Goal: Navigation & Orientation: Find specific page/section

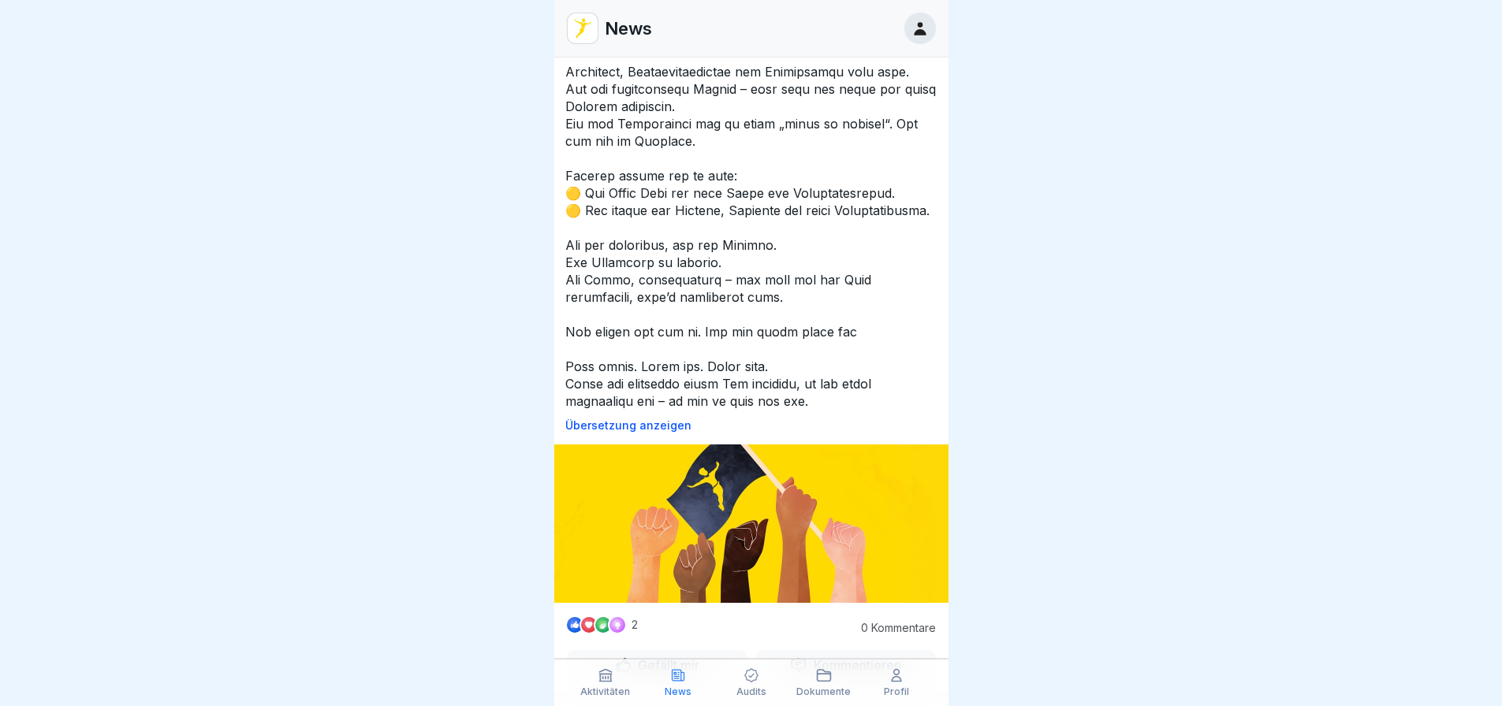
scroll to position [315, 0]
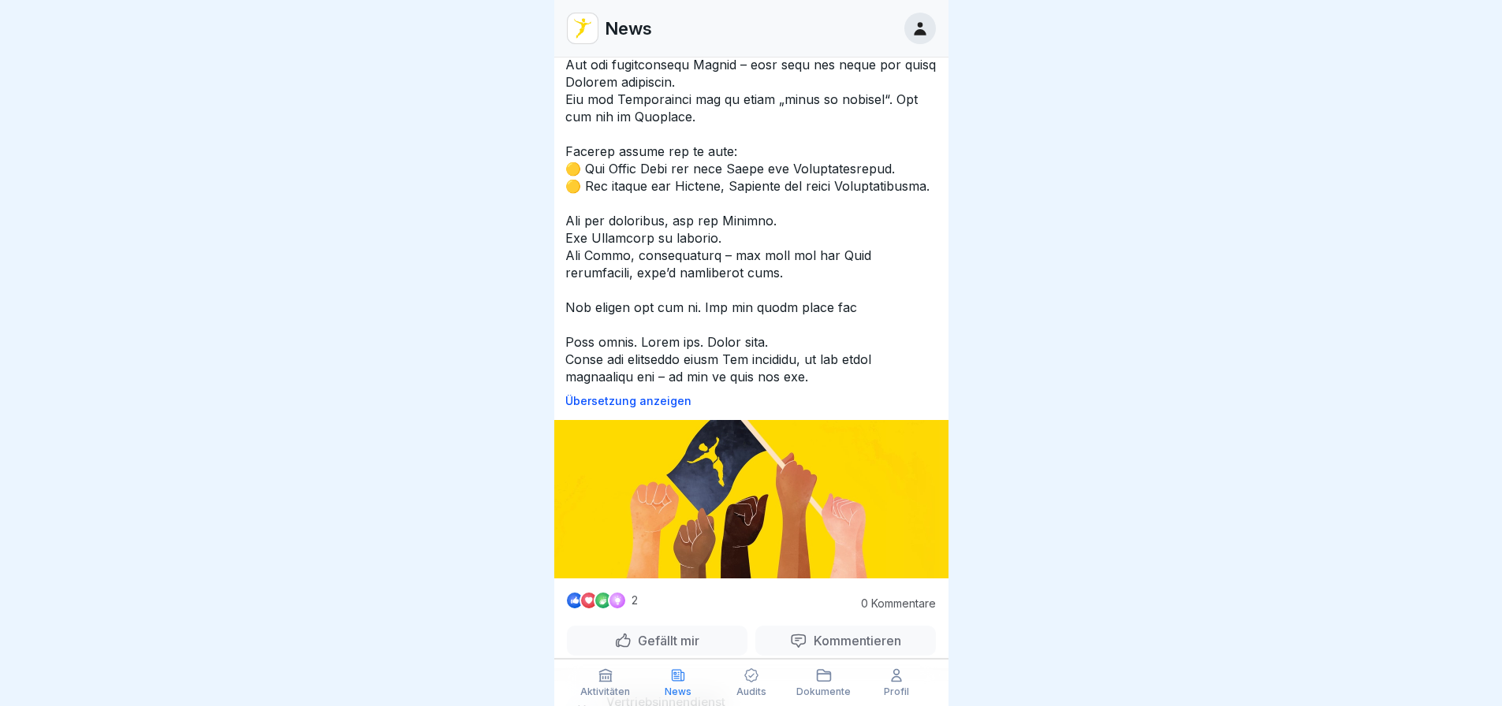
click at [696, 386] on p at bounding box center [751, 99] width 372 height 572
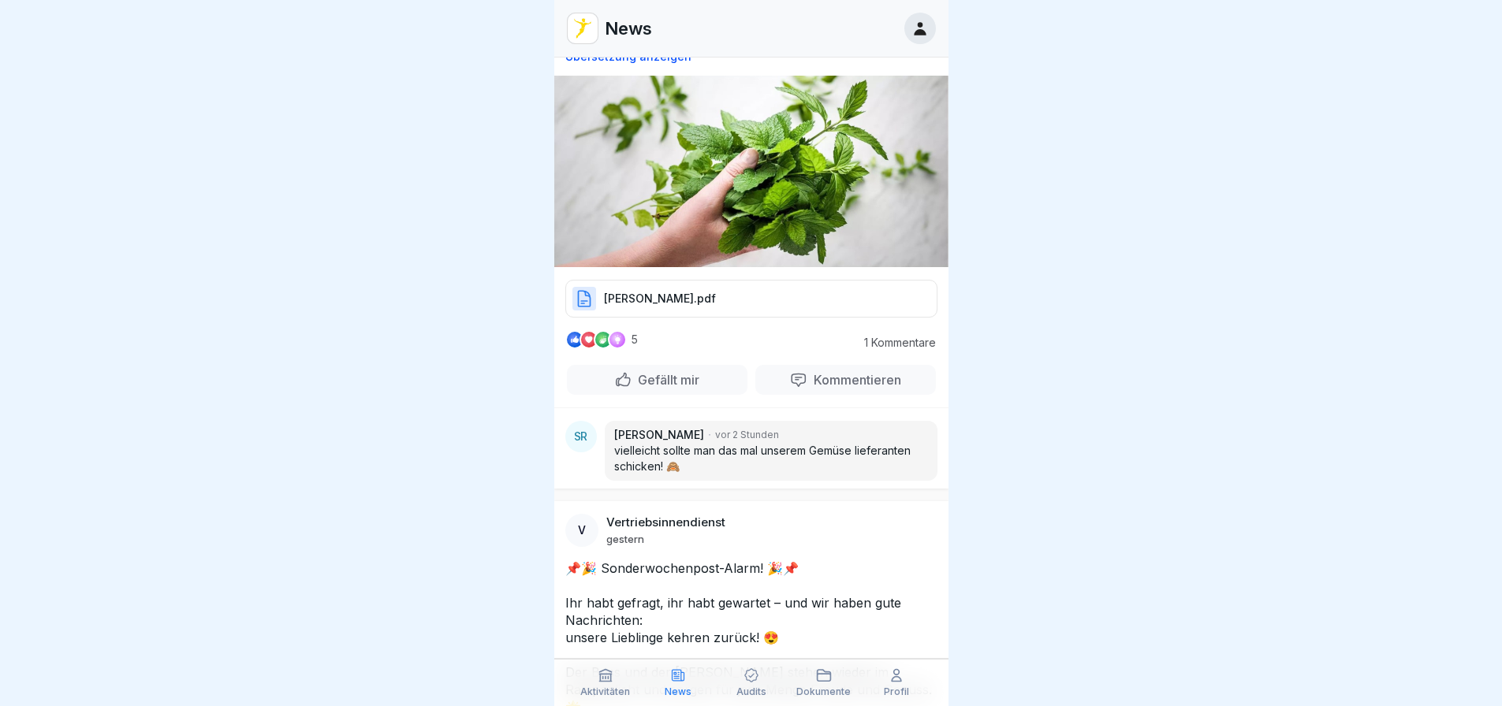
scroll to position [1656, 0]
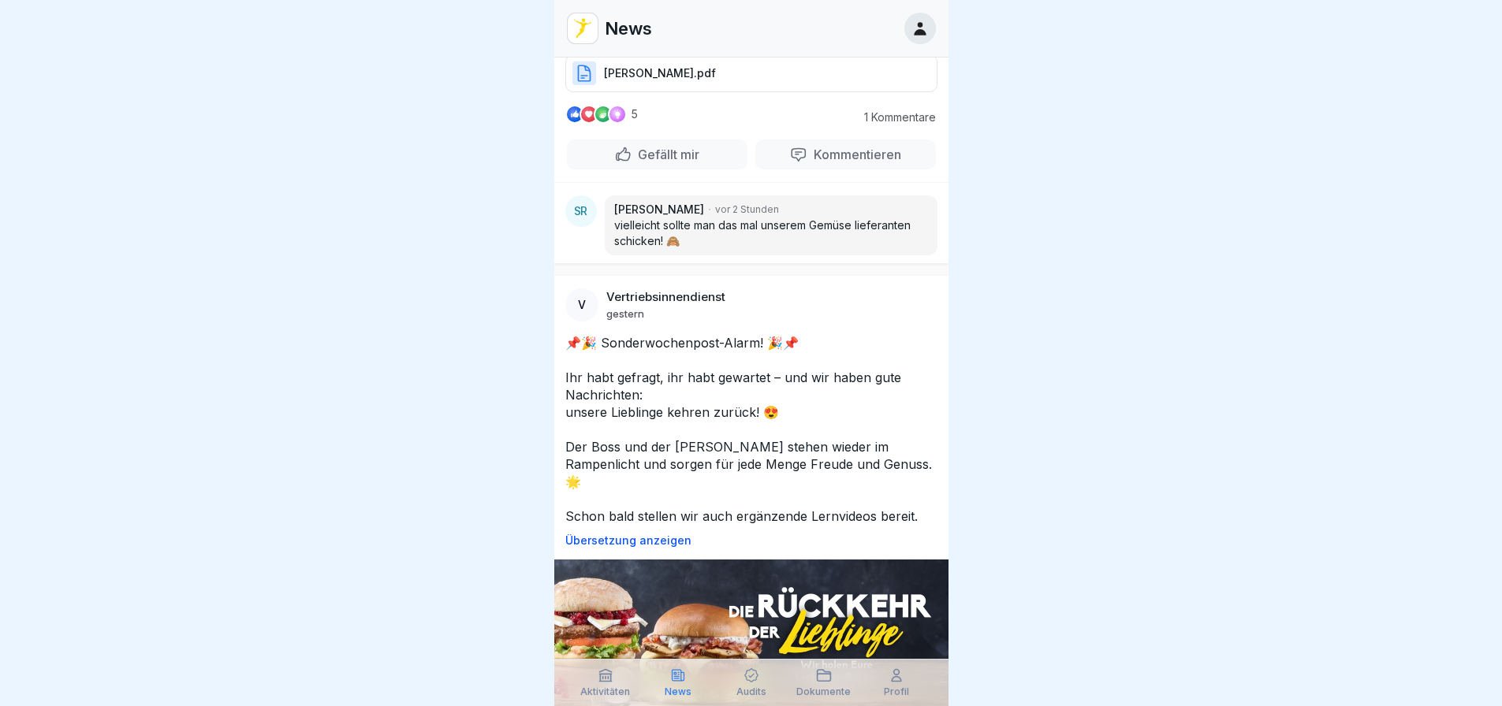
drag, startPoint x: 1057, startPoint y: 524, endPoint x: 997, endPoint y: 164, distance: 365.2
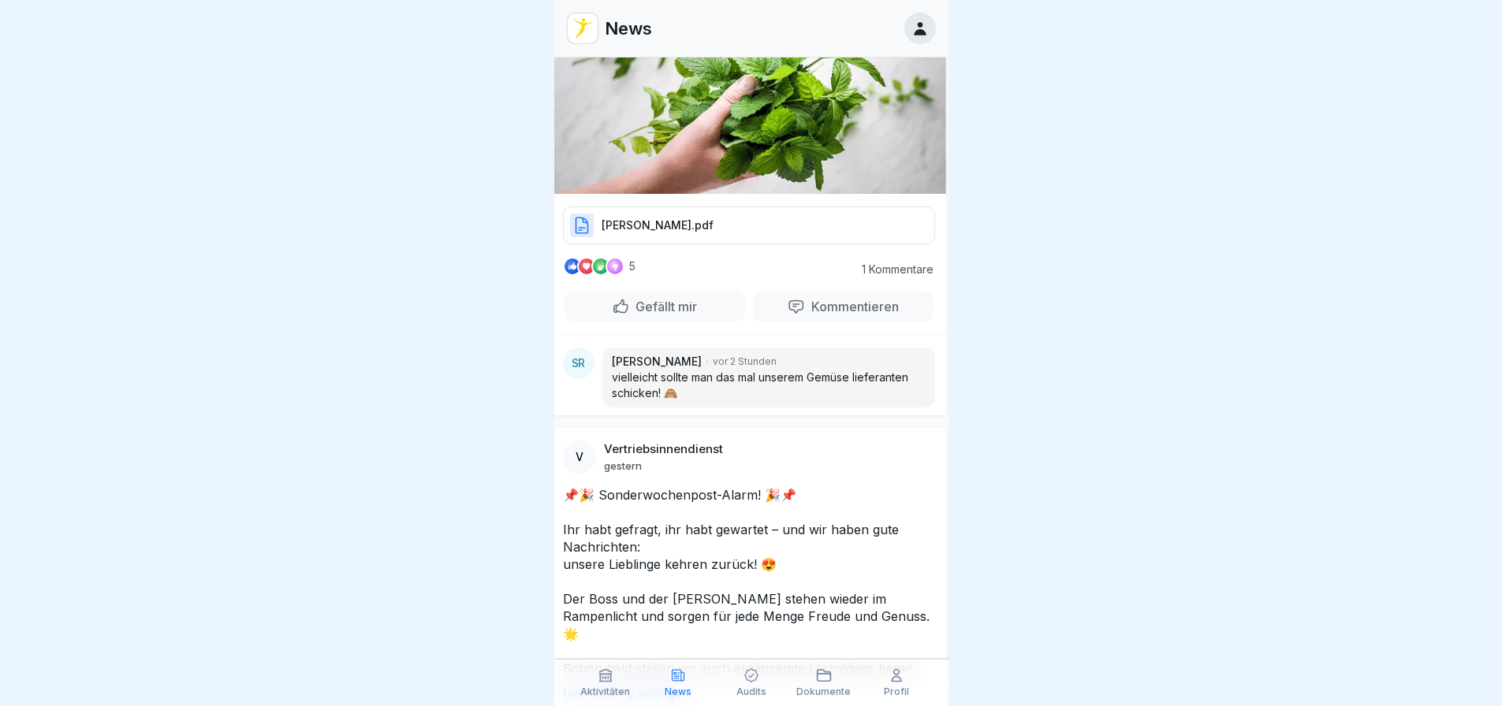
scroll to position [383, 10]
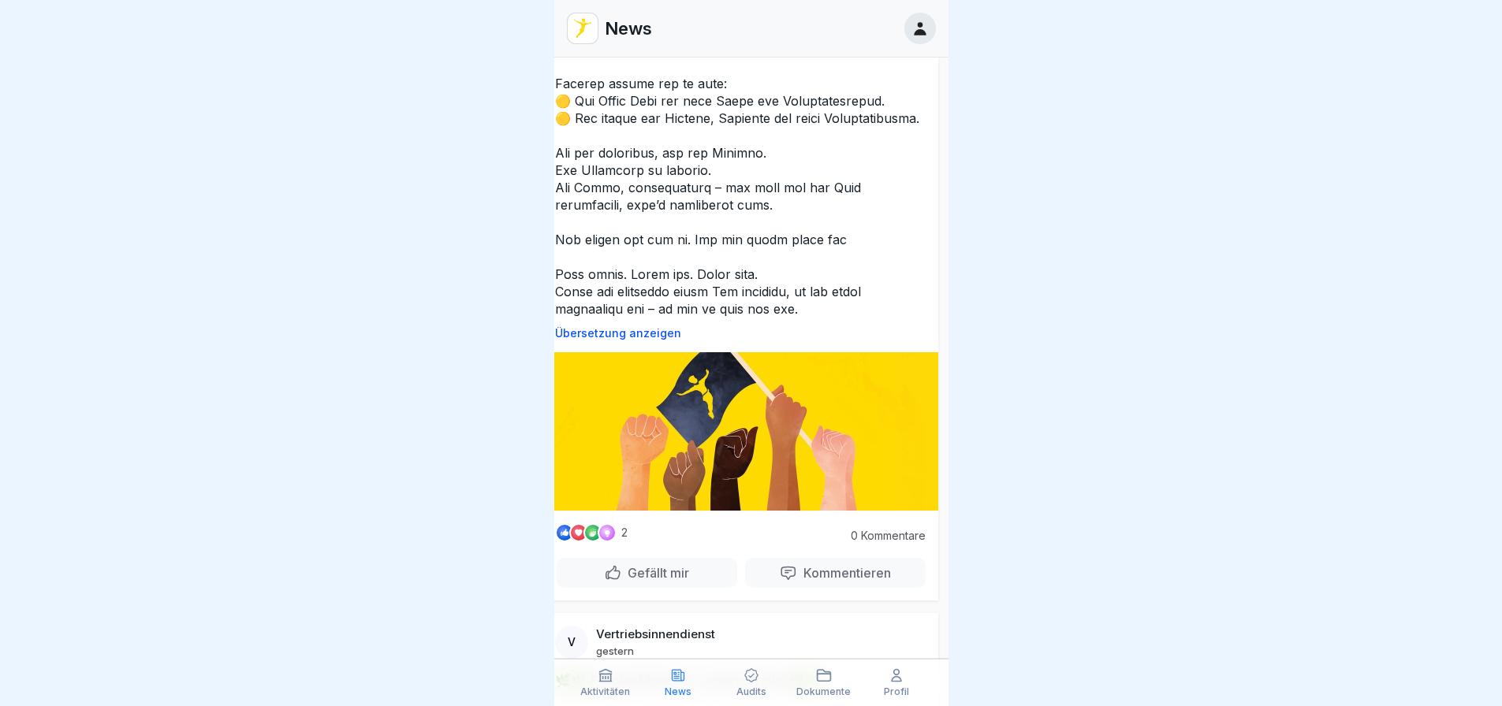
drag, startPoint x: 802, startPoint y: 412, endPoint x: 830, endPoint y: 189, distance: 224.1
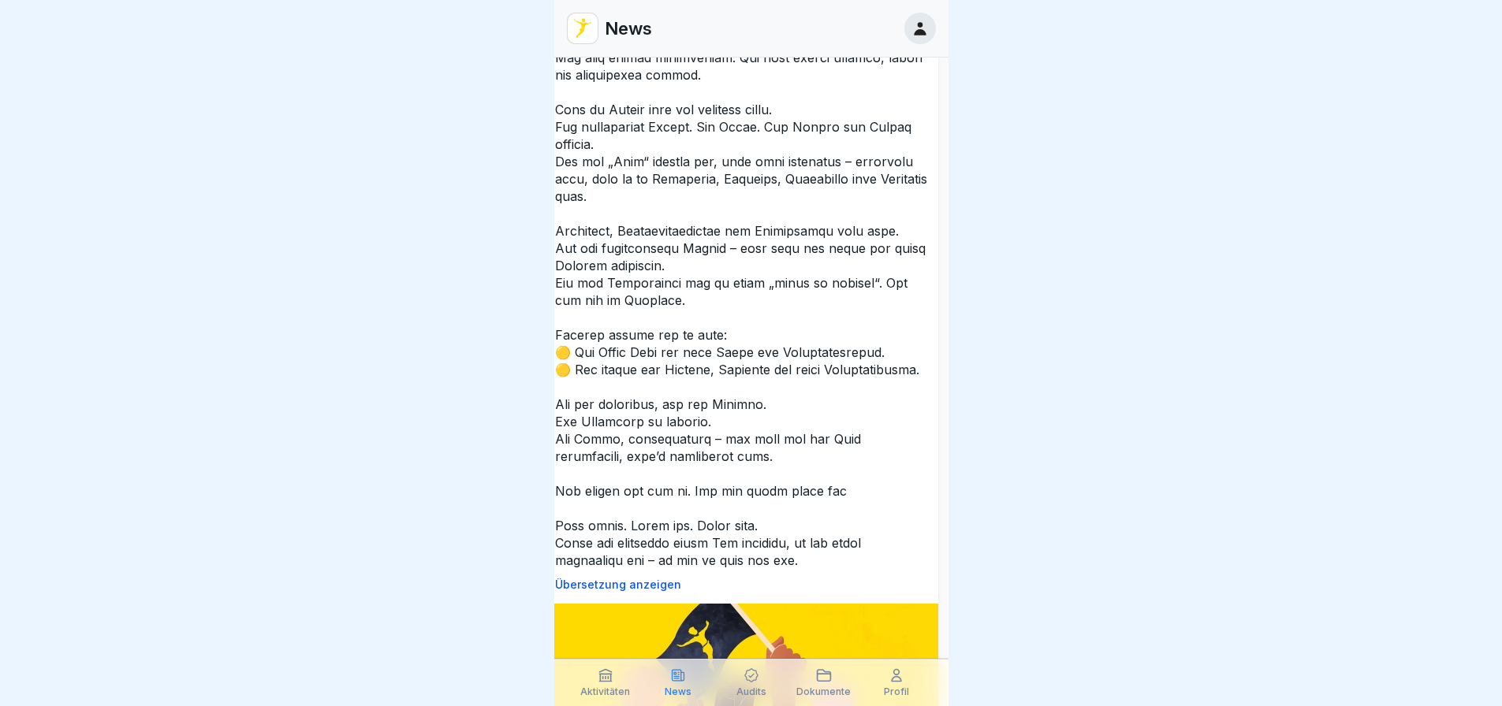
scroll to position [315, 10]
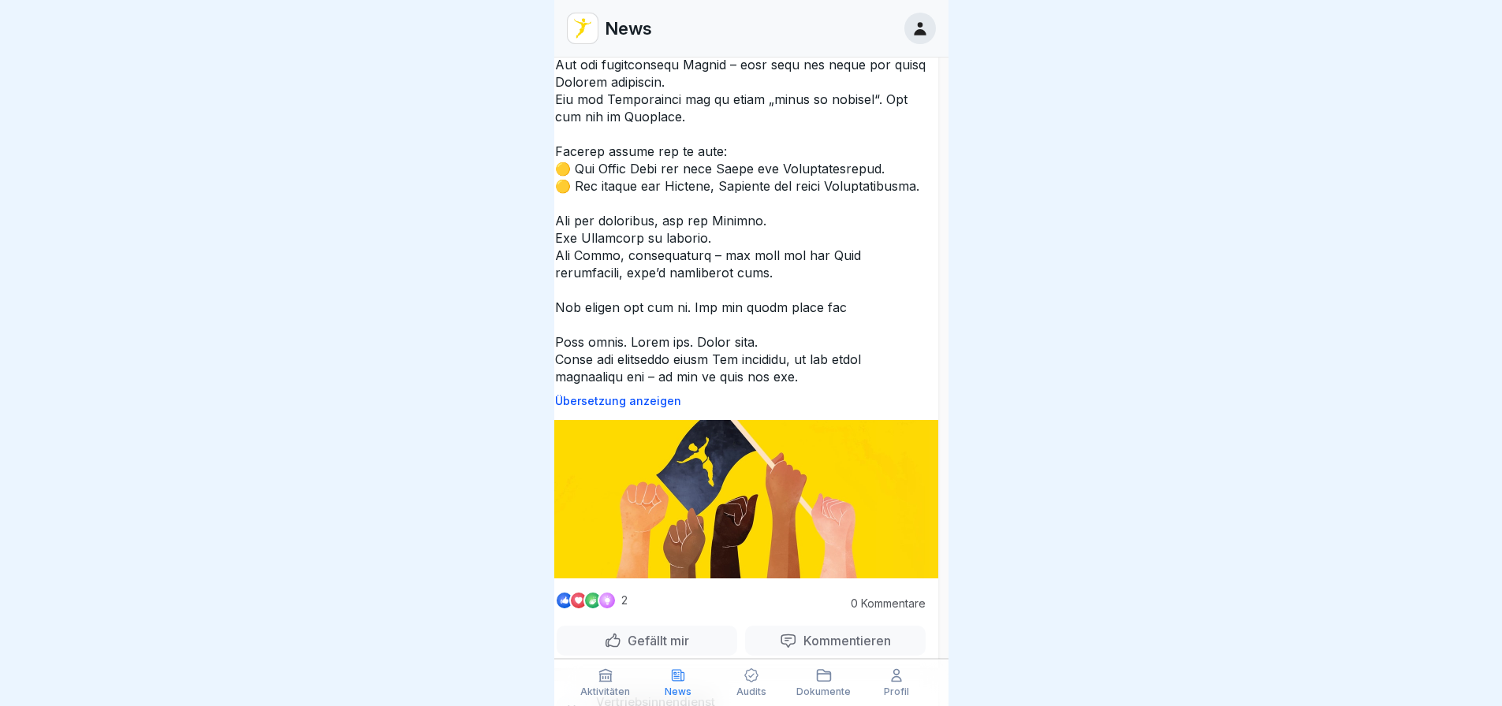
click at [609, 601] on div at bounding box center [607, 600] width 19 height 19
click at [637, 634] on p "Gefällt mir" at bounding box center [655, 641] width 68 height 16
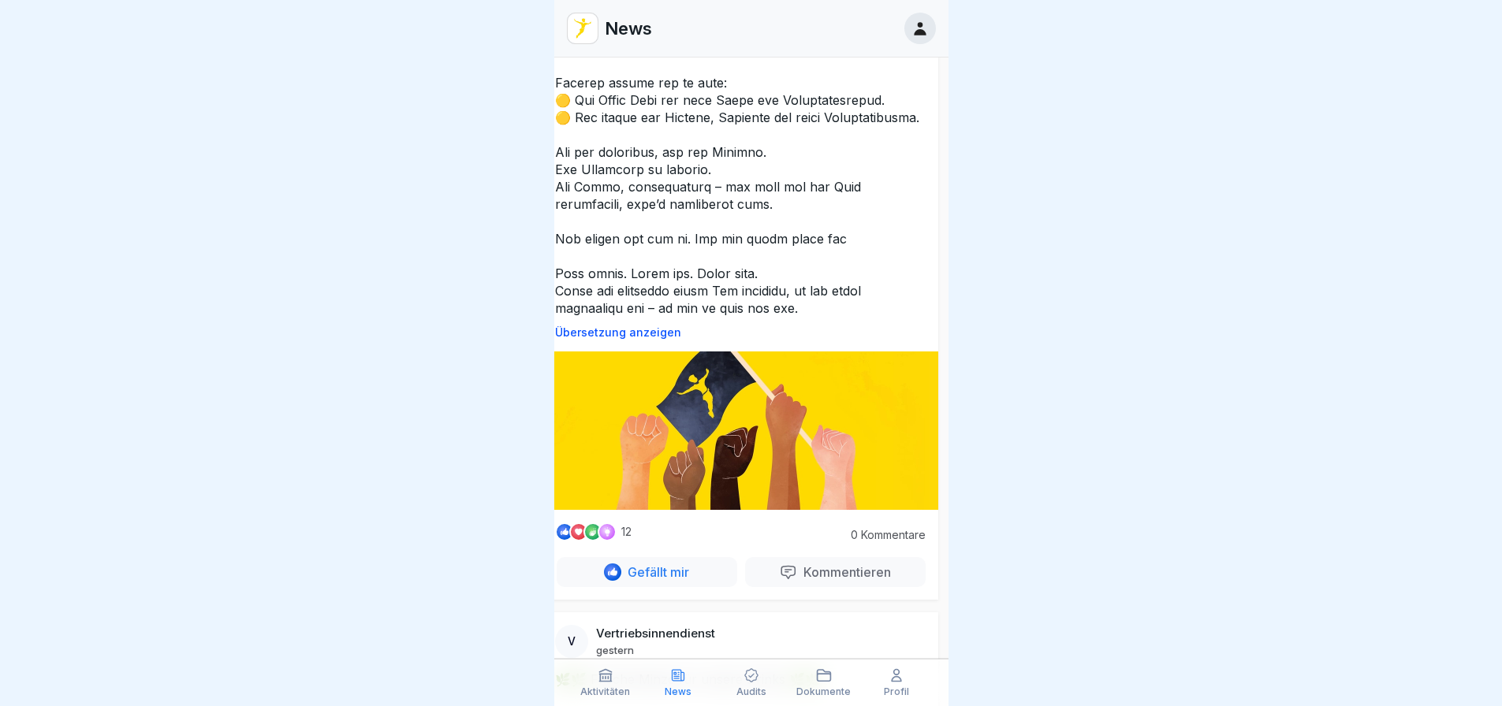
scroll to position [394, 10]
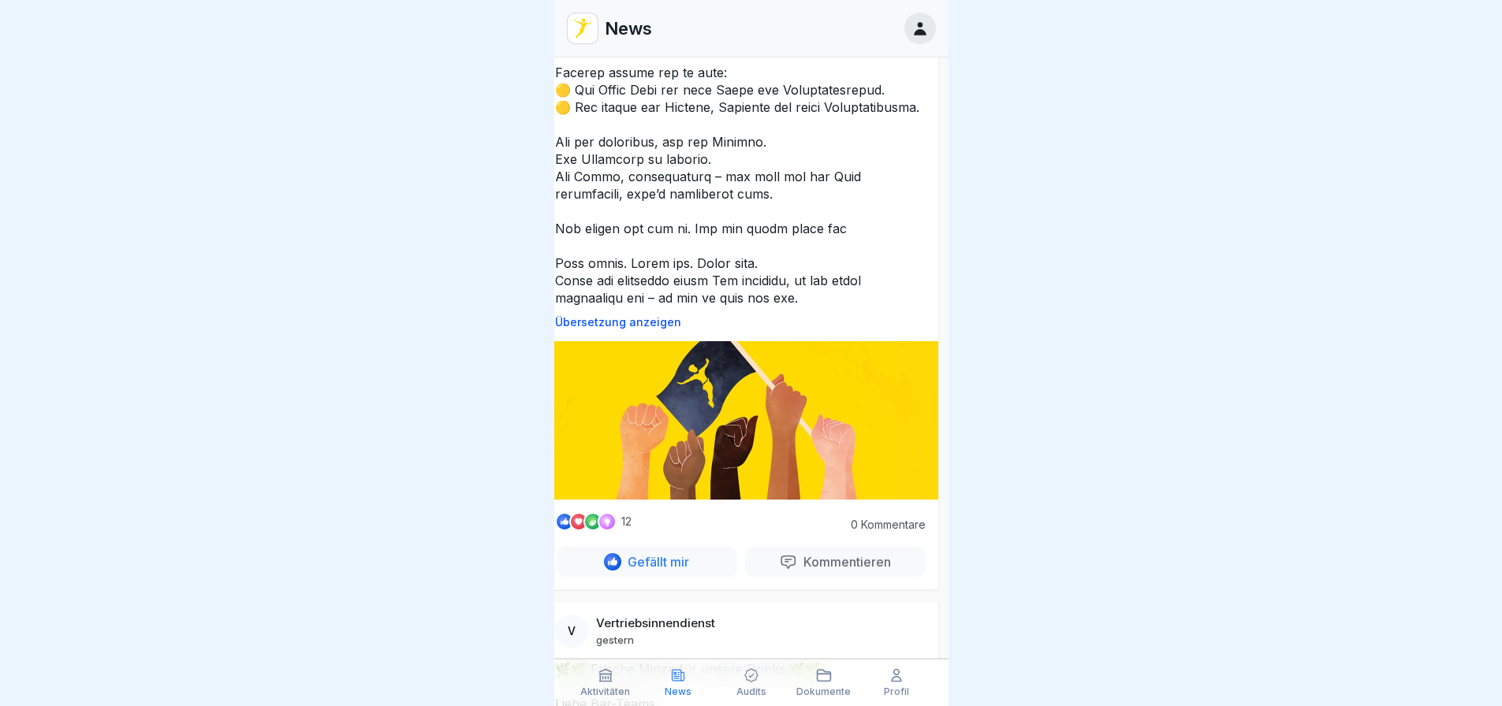
click at [915, 22] on icon at bounding box center [920, 28] width 12 height 13
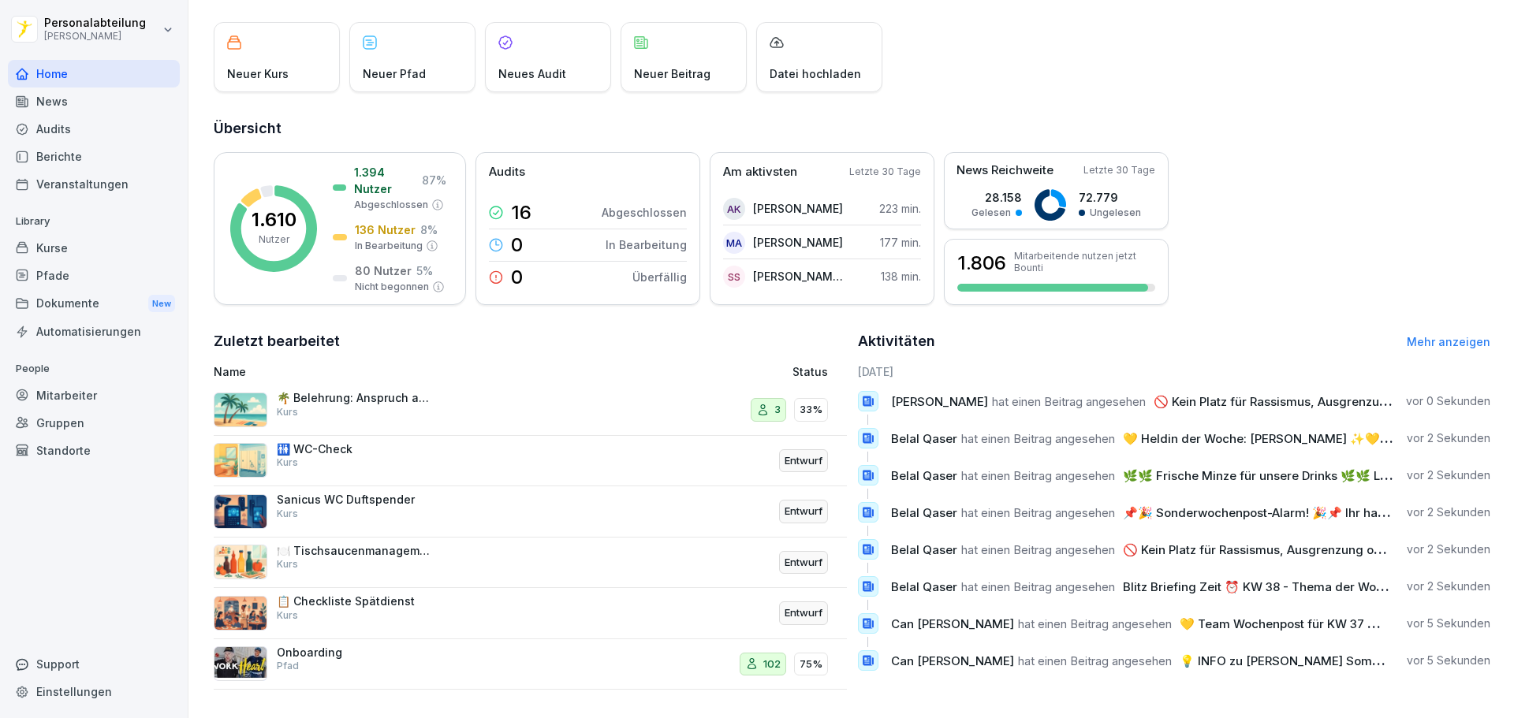
scroll to position [94, 0]
click at [1430, 335] on link "Mehr anzeigen" at bounding box center [1449, 341] width 84 height 13
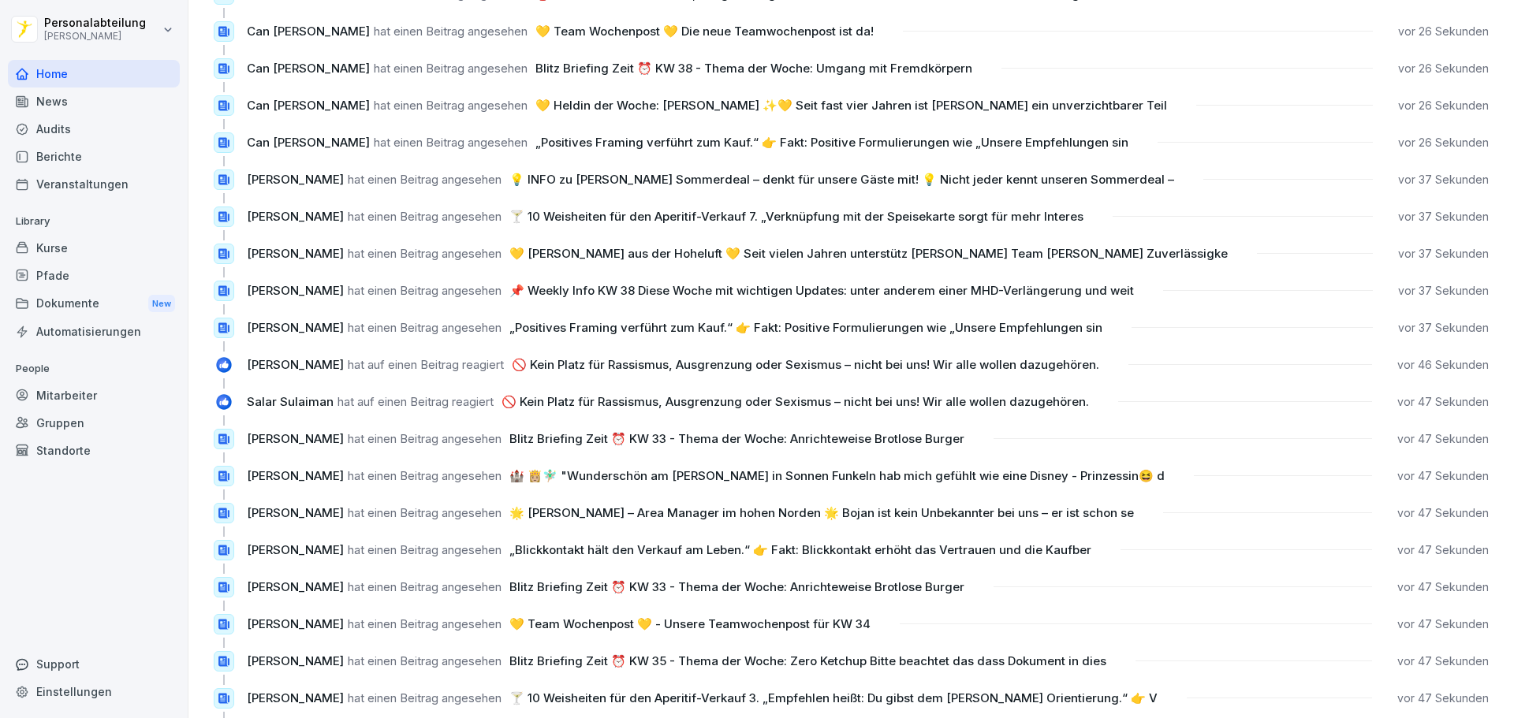
scroll to position [719, 0]
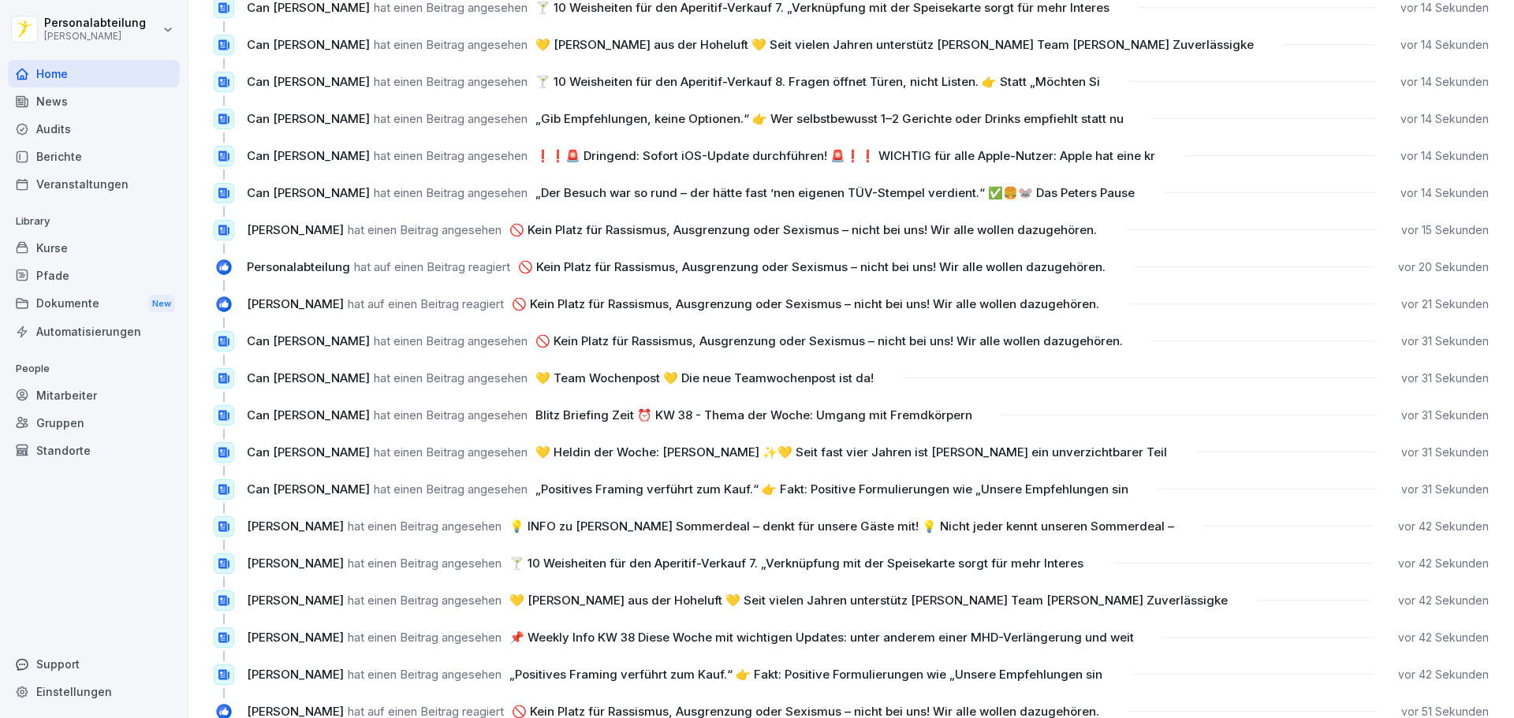
click at [60, 97] on div "News" at bounding box center [94, 102] width 172 height 28
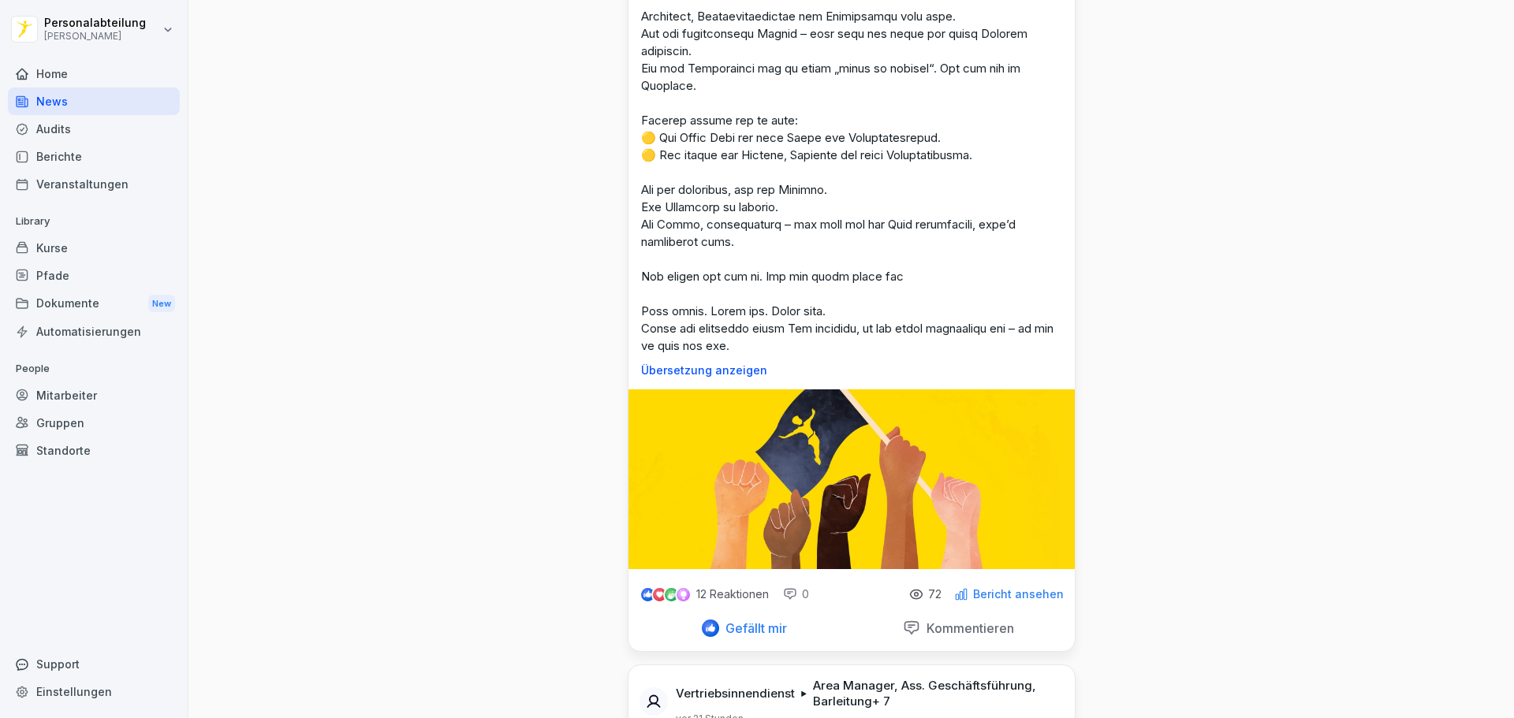
scroll to position [473, 0]
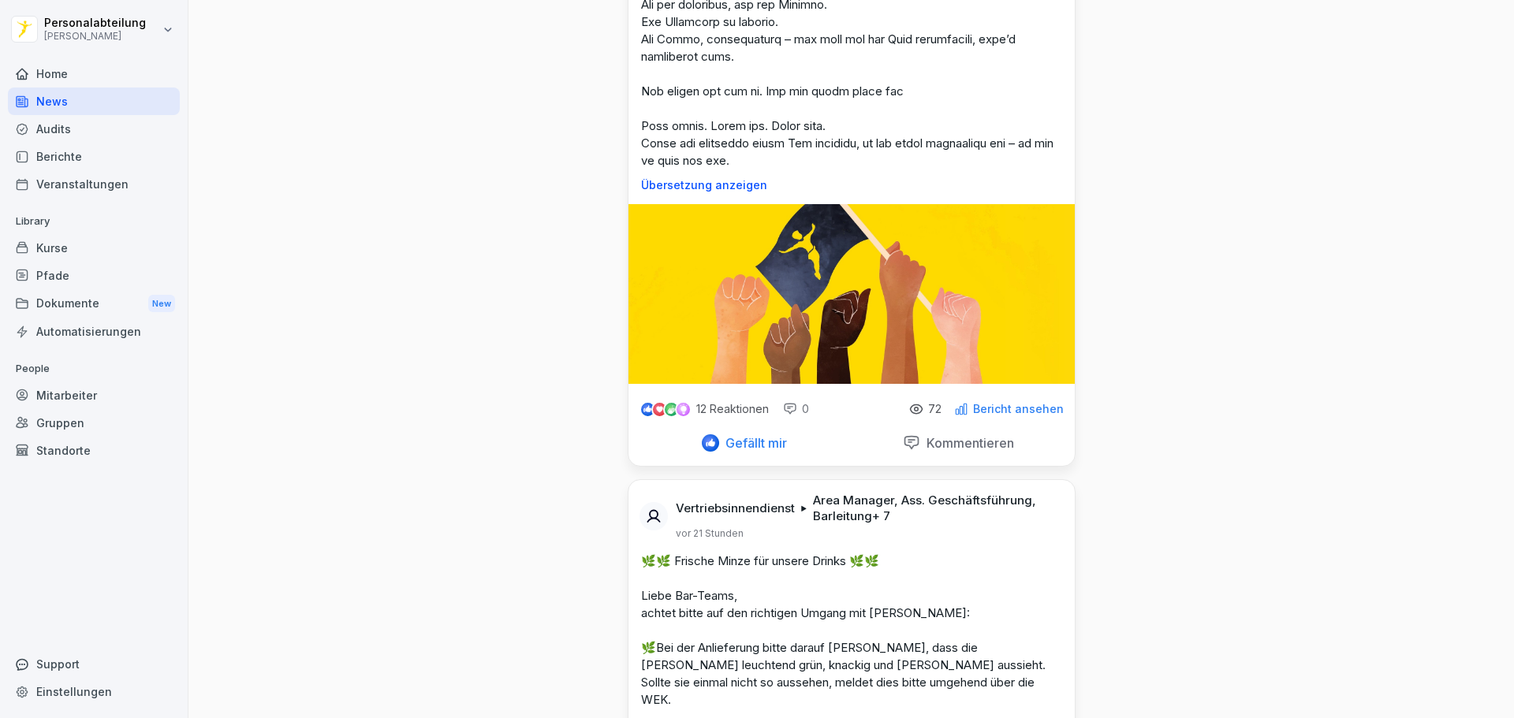
click at [709, 437] on div "Gefällt mir" at bounding box center [744, 443] width 207 height 30
click at [73, 80] on div "Home" at bounding box center [94, 74] width 172 height 28
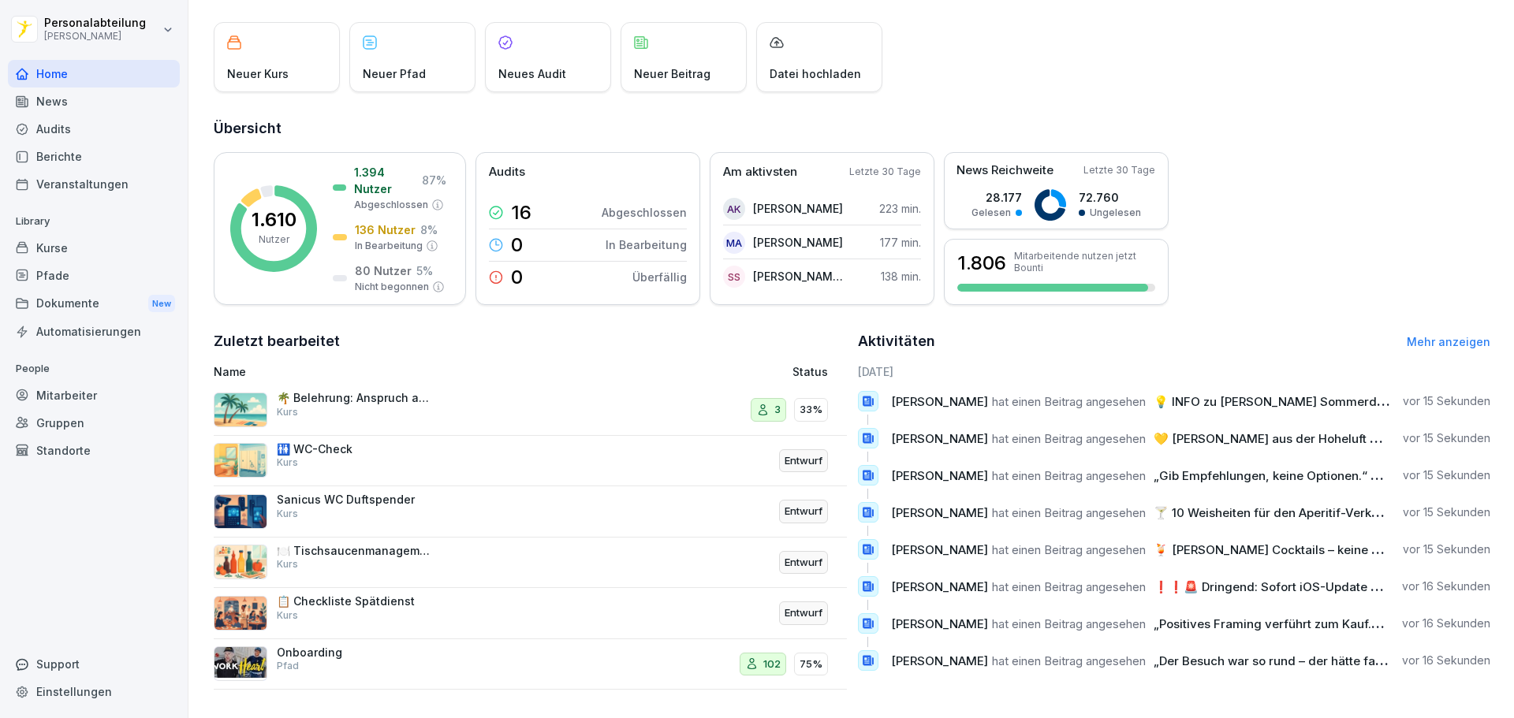
scroll to position [94, 0]
click at [113, 96] on div "News" at bounding box center [94, 102] width 172 height 28
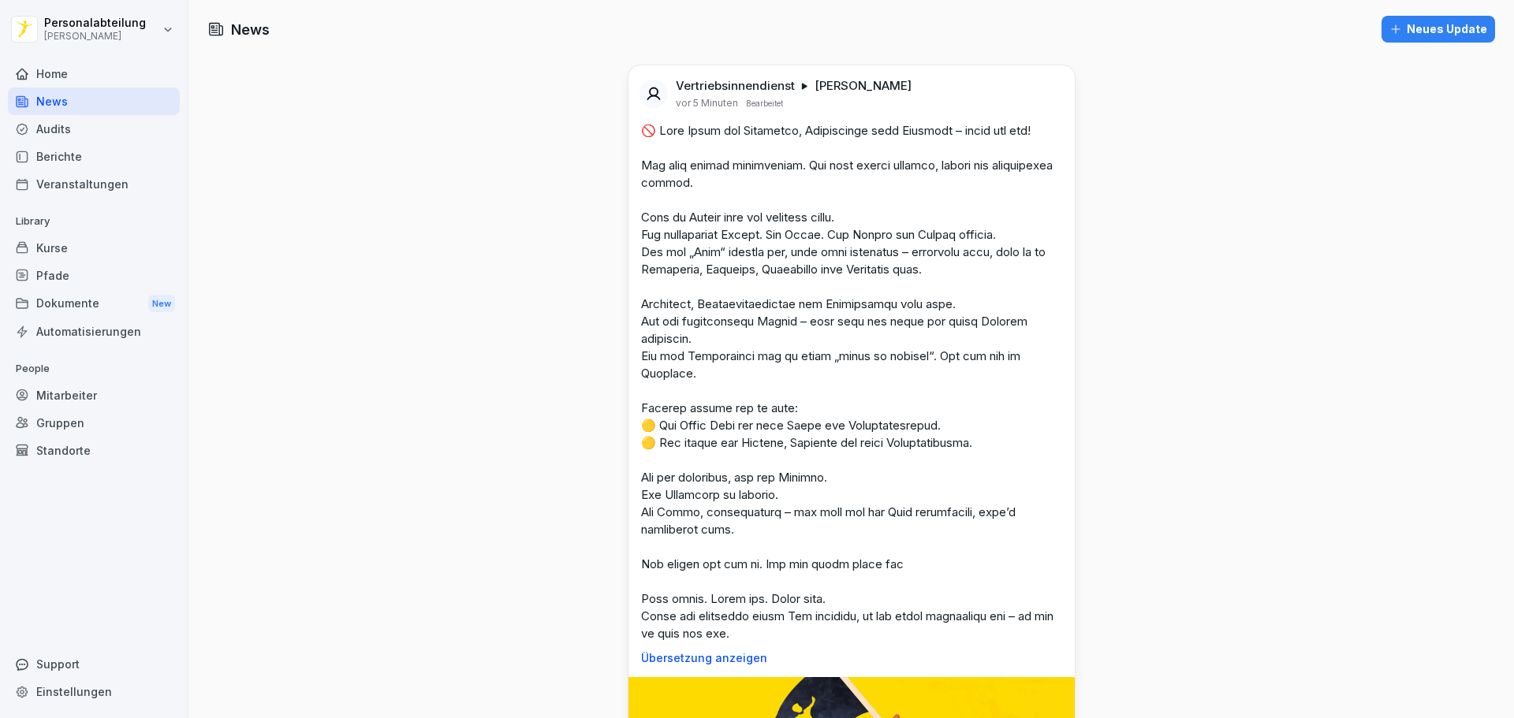
click at [91, 61] on div "Home" at bounding box center [94, 74] width 172 height 28
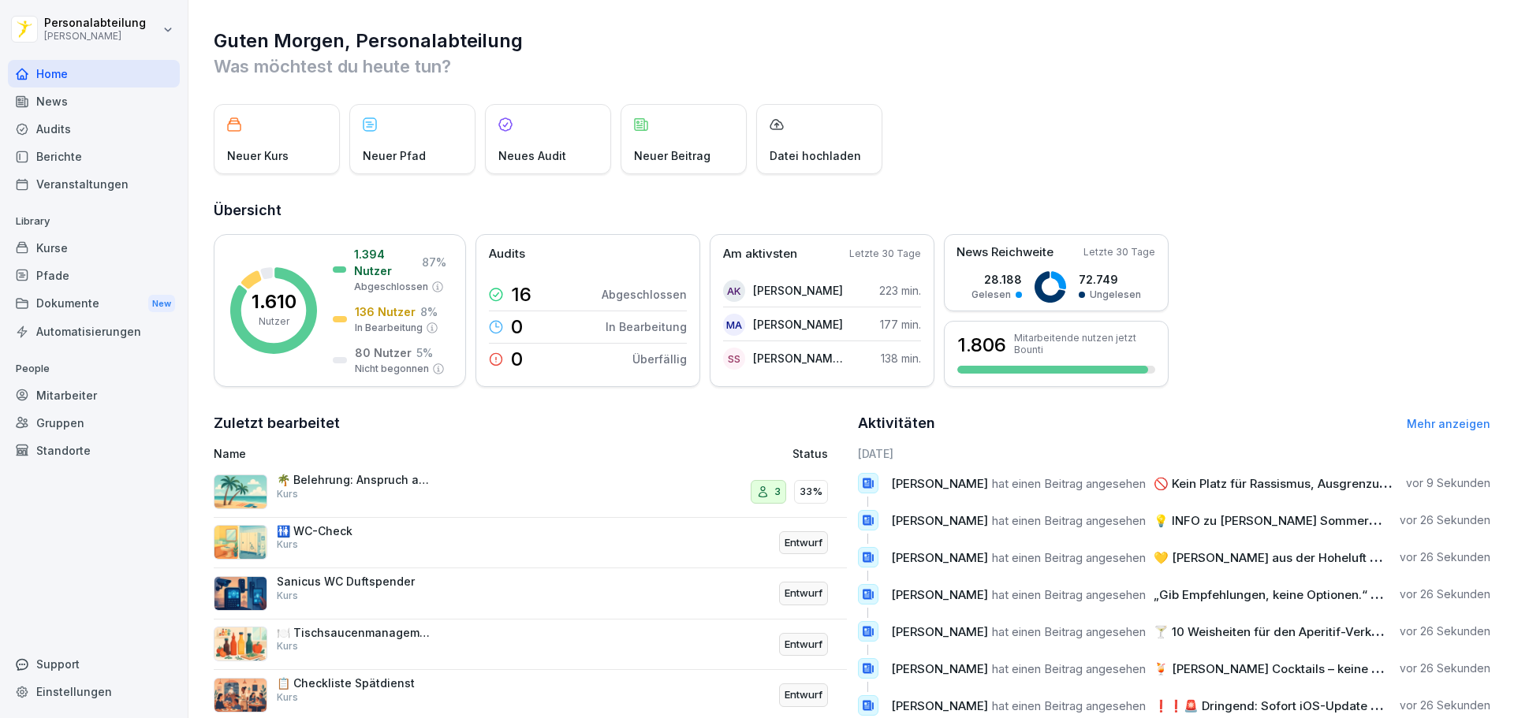
click at [73, 103] on div "News" at bounding box center [94, 102] width 172 height 28
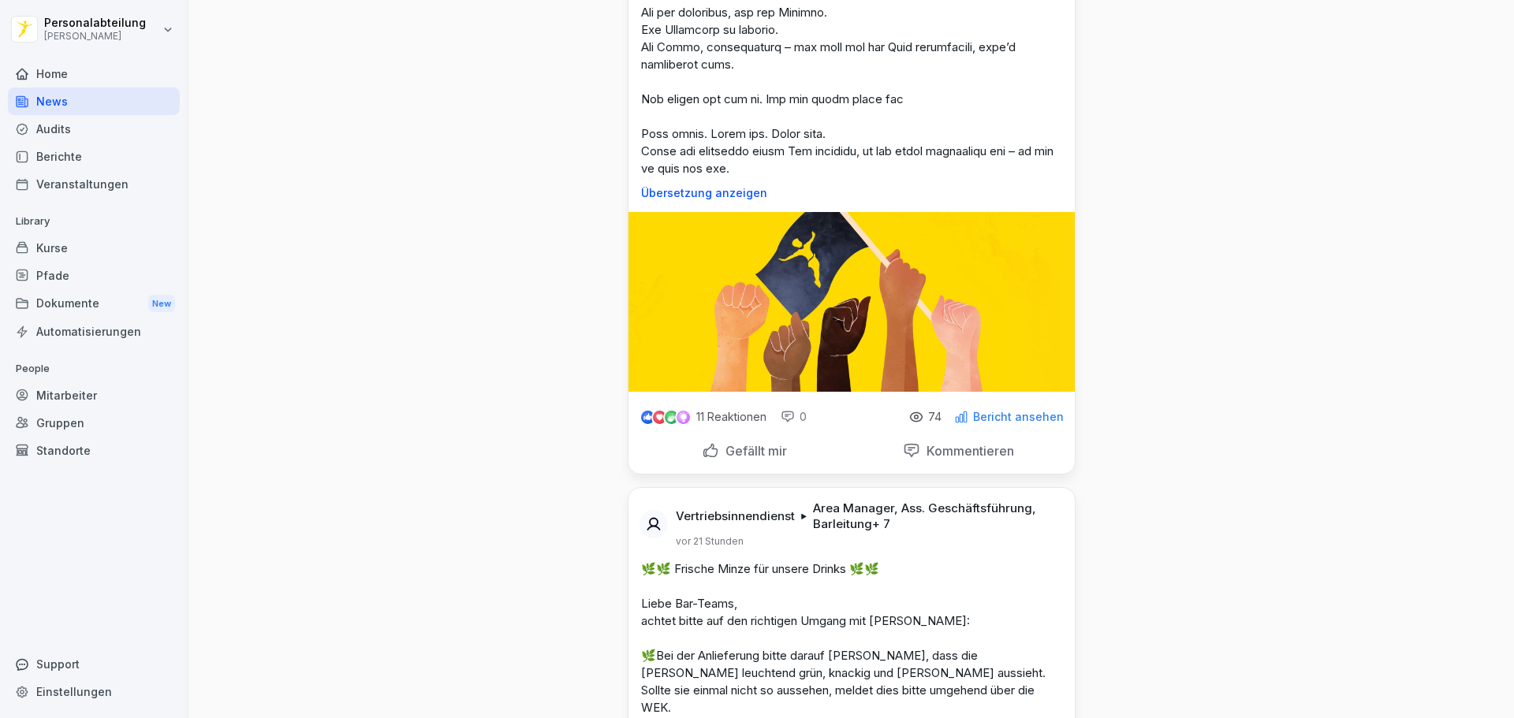
scroll to position [473, 0]
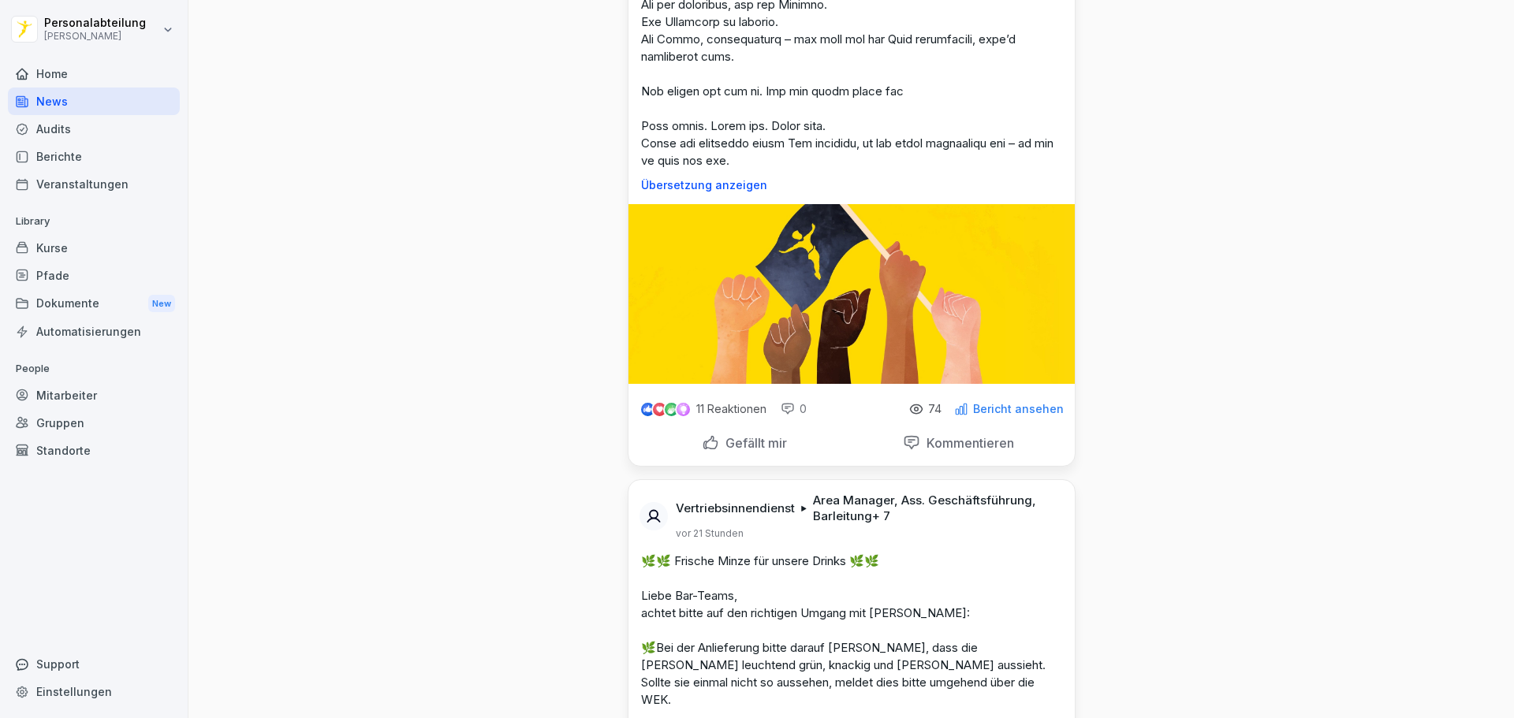
click at [1019, 403] on p "Bericht ansehen" at bounding box center [1018, 409] width 91 height 13
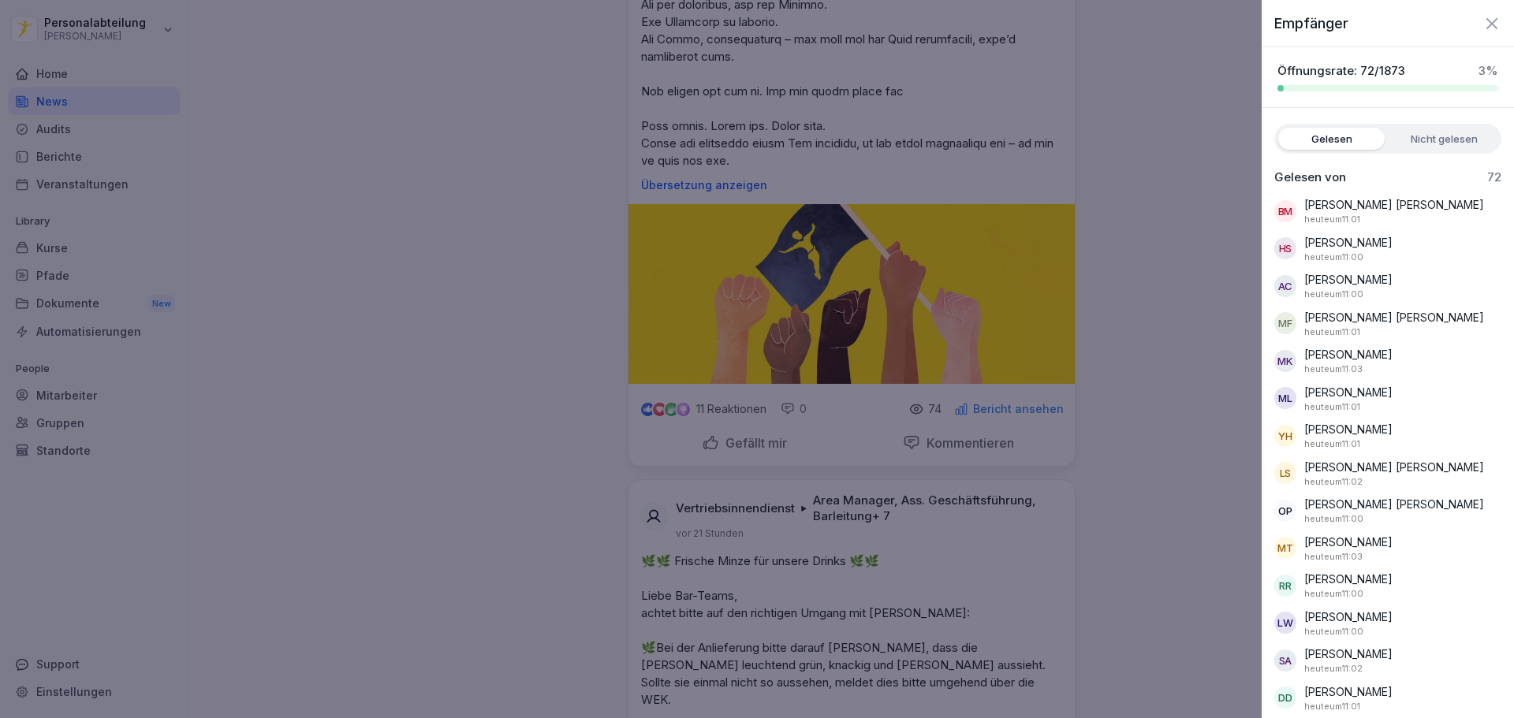
click at [1433, 132] on label "Nicht gelesen" at bounding box center [1444, 139] width 106 height 22
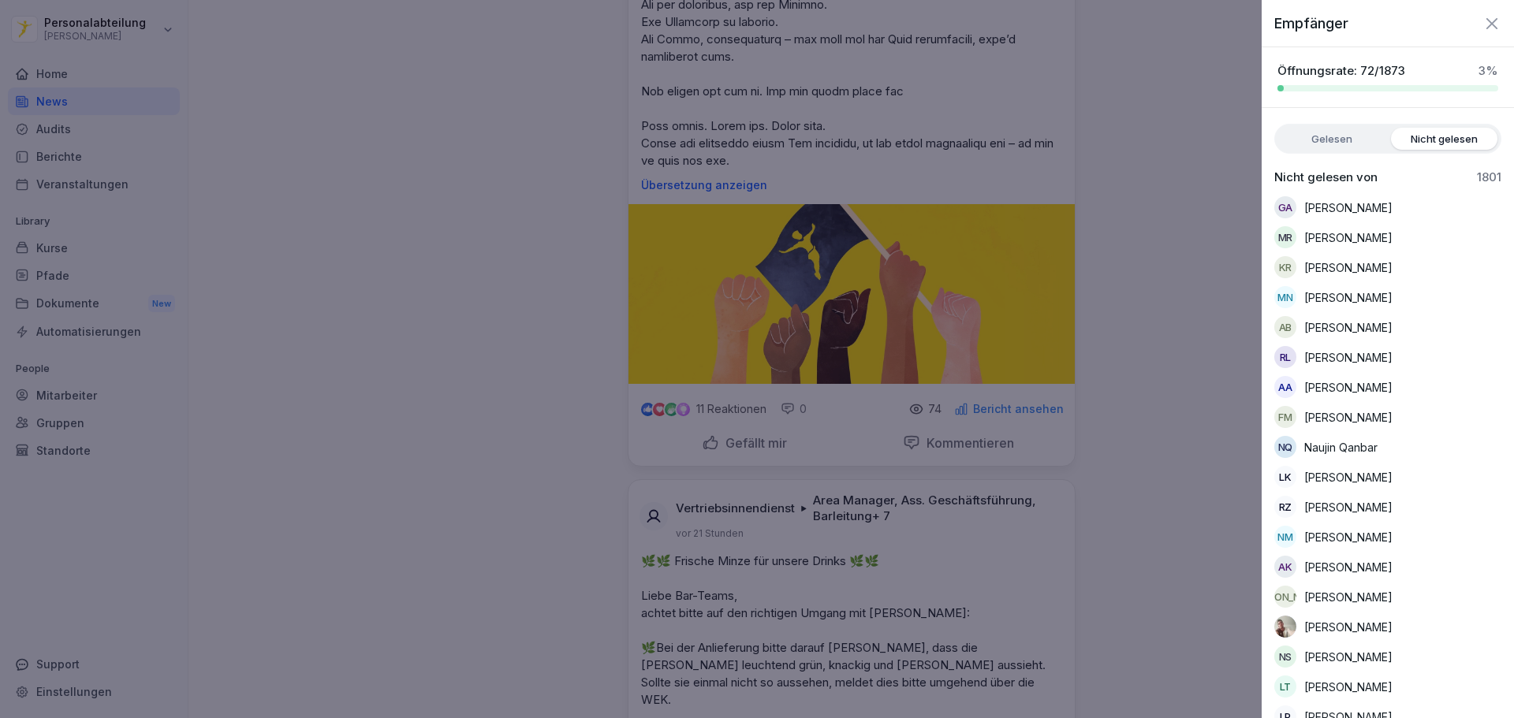
click at [1317, 132] on label "Gelesen" at bounding box center [1331, 139] width 106 height 22
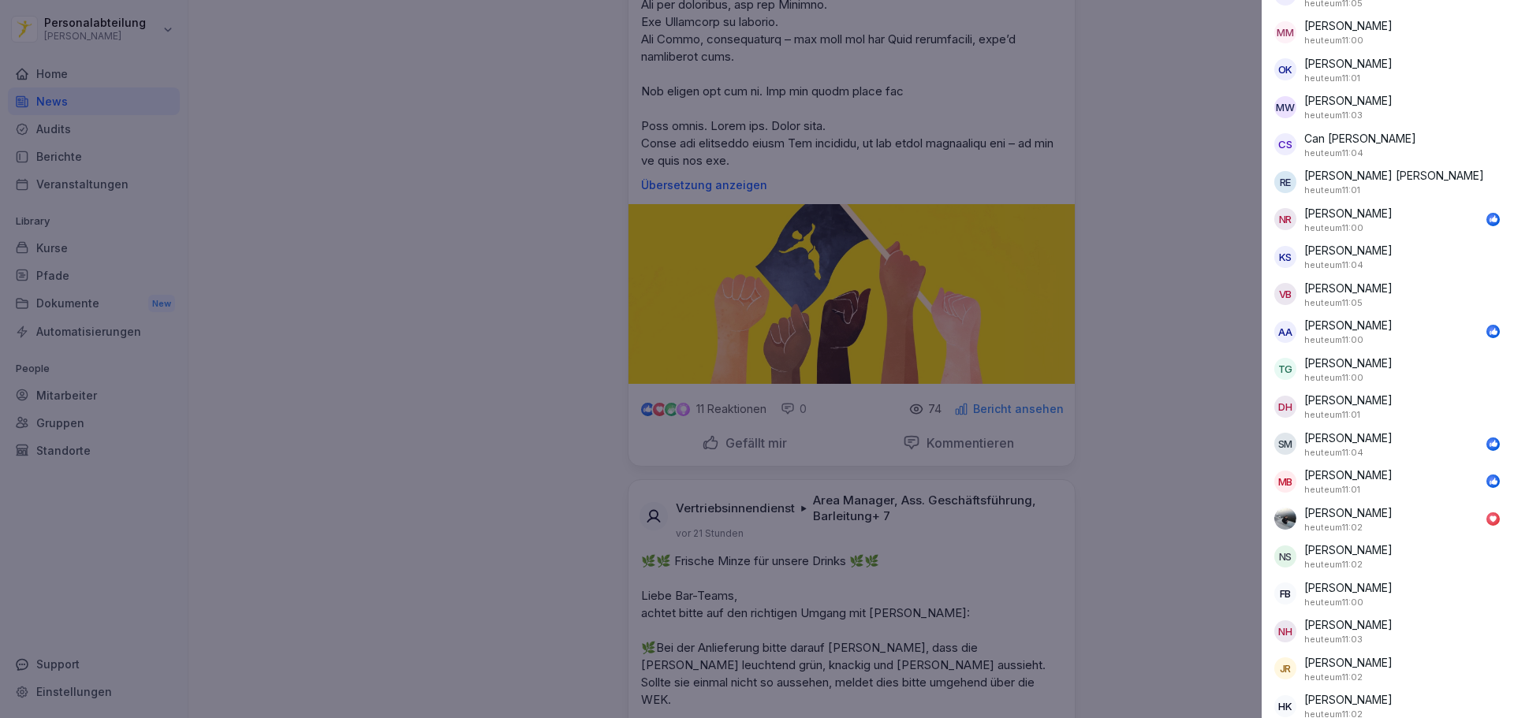
scroll to position [1466, 0]
click at [1146, 252] on div at bounding box center [757, 359] width 1514 height 718
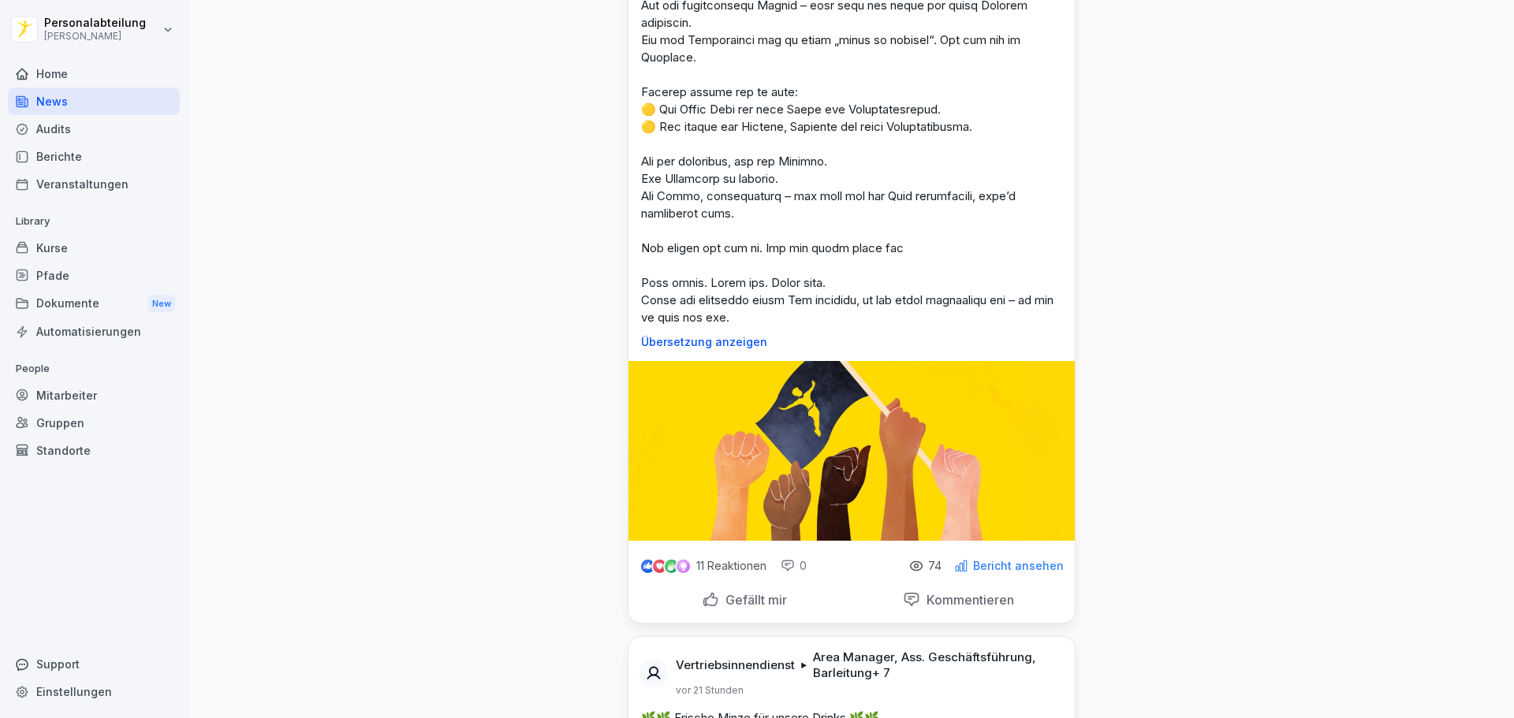
scroll to position [394, 0]
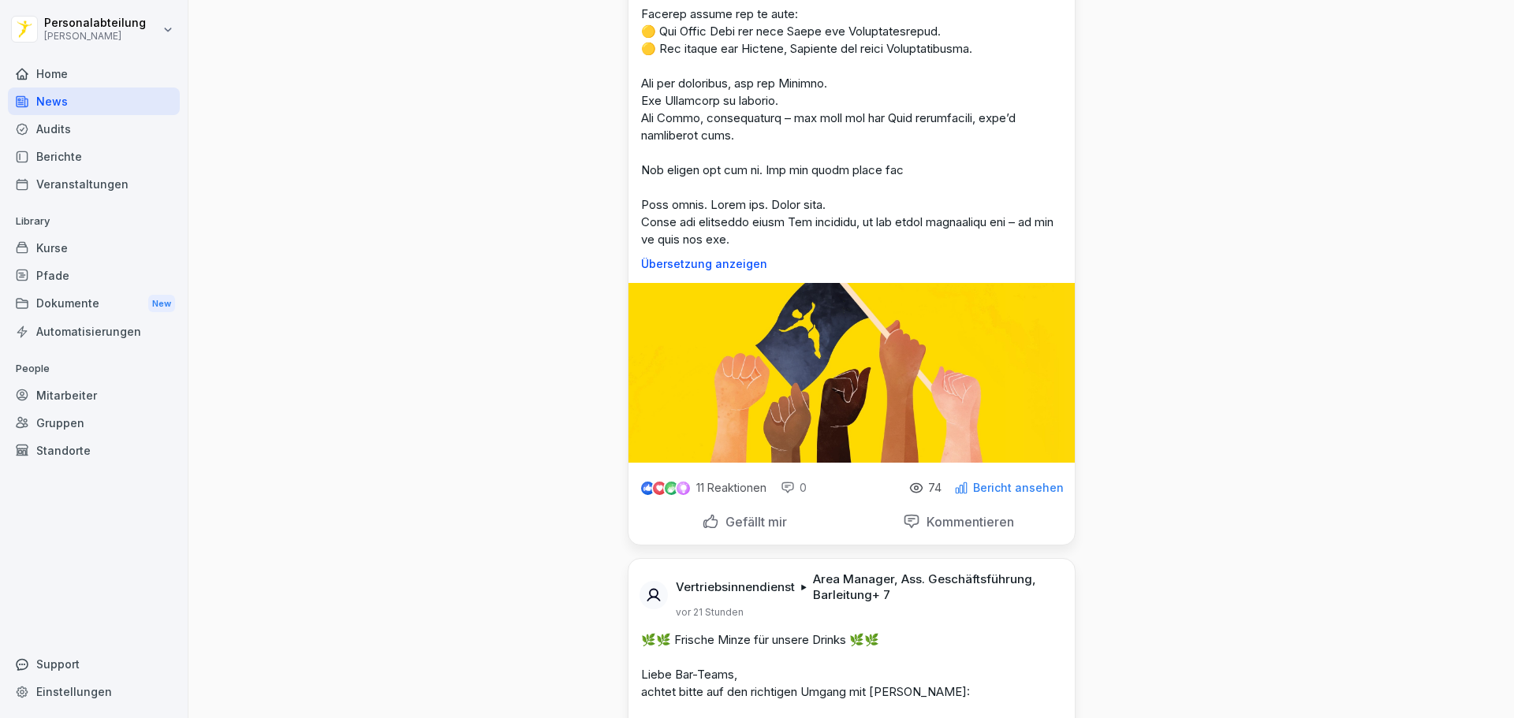
drag, startPoint x: 890, startPoint y: 288, endPoint x: 836, endPoint y: 292, distance: 54.5
click at [836, 292] on img at bounding box center [851, 373] width 446 height 180
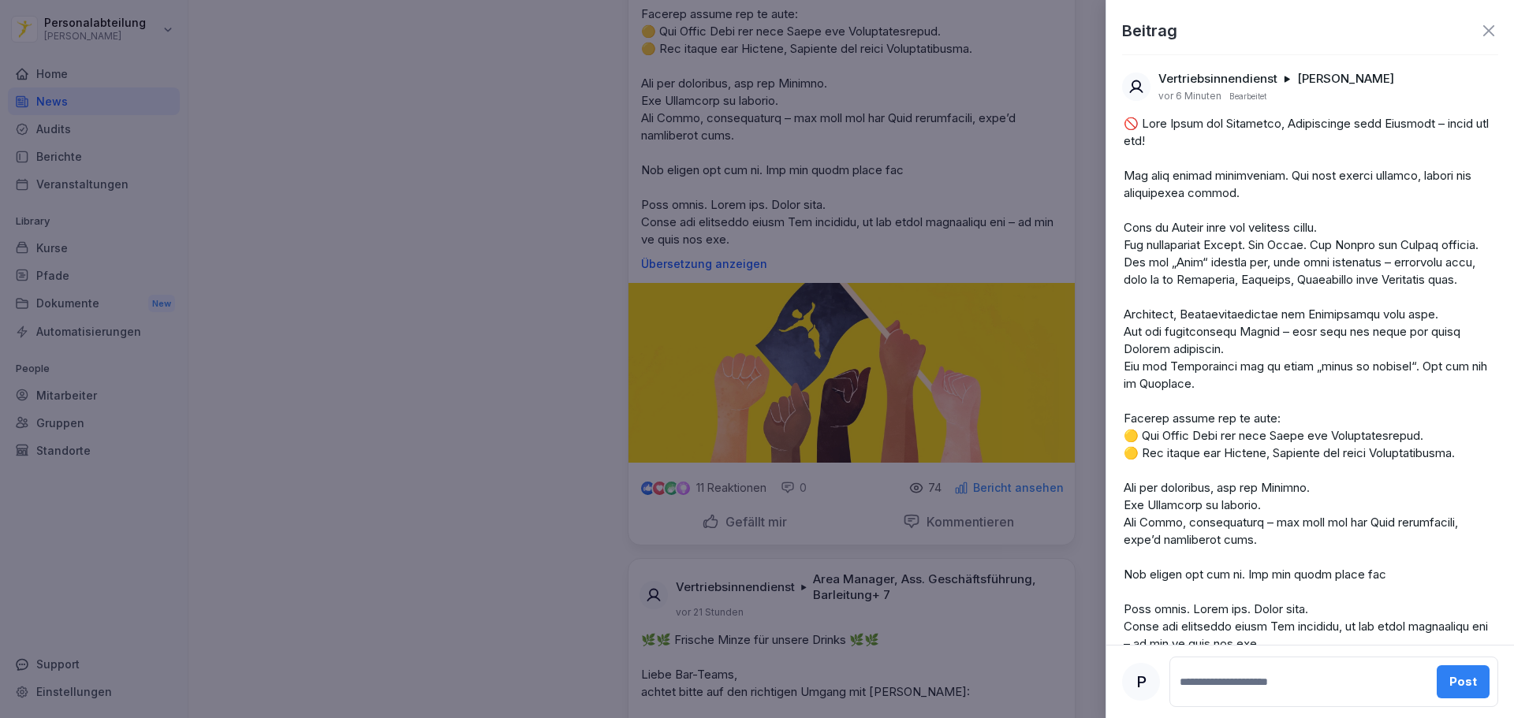
click at [991, 100] on div at bounding box center [757, 359] width 1514 height 718
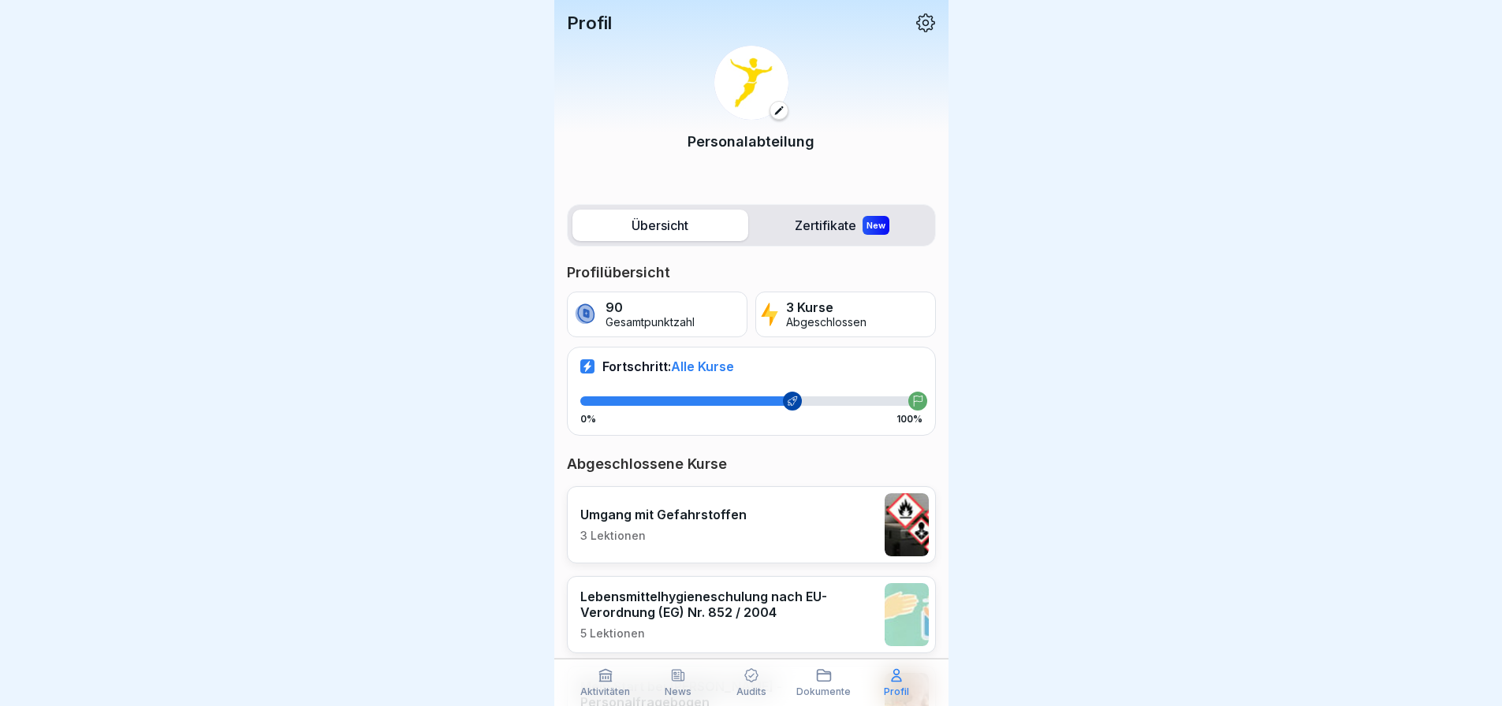
click at [920, 28] on icon at bounding box center [925, 22] width 19 height 19
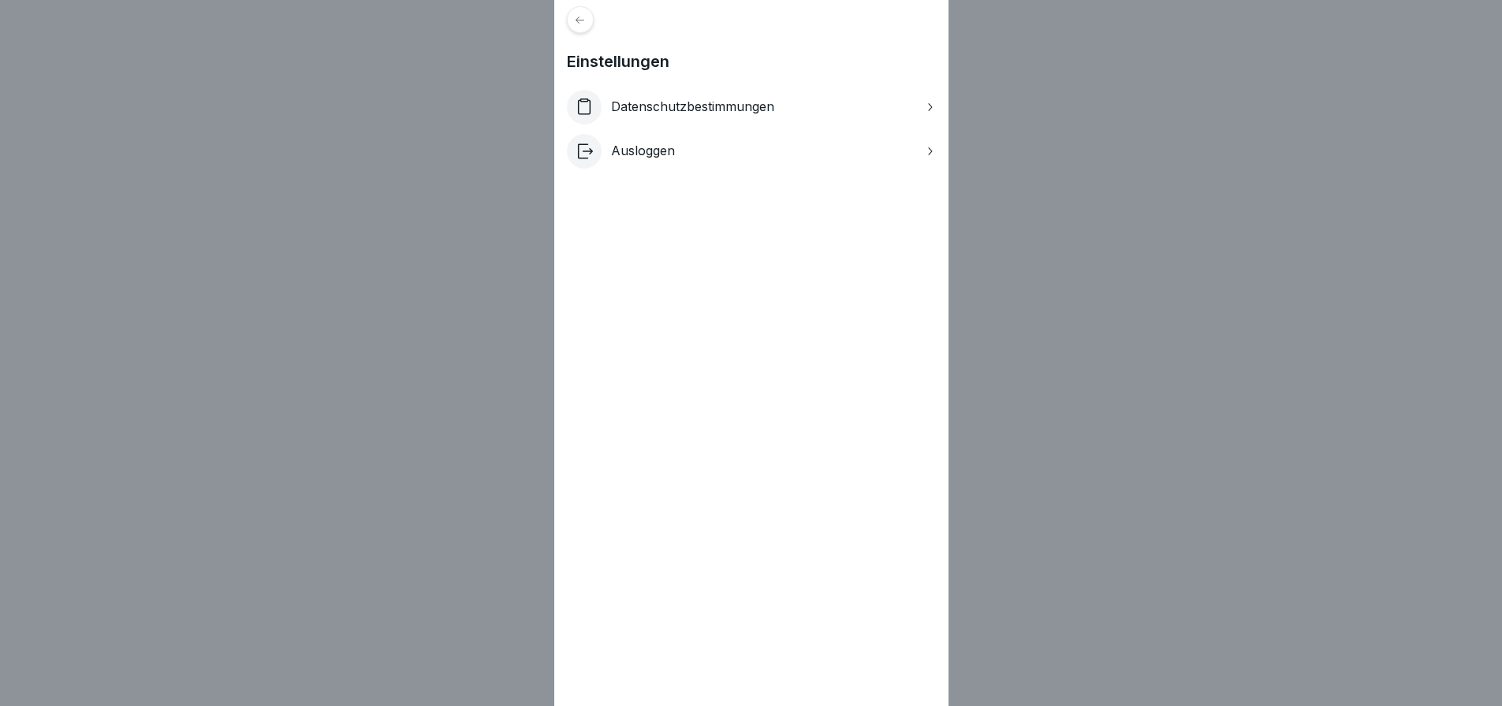
click at [714, 150] on div "Ausloggen" at bounding box center [751, 151] width 369 height 35
